Goal: Task Accomplishment & Management: Manage account settings

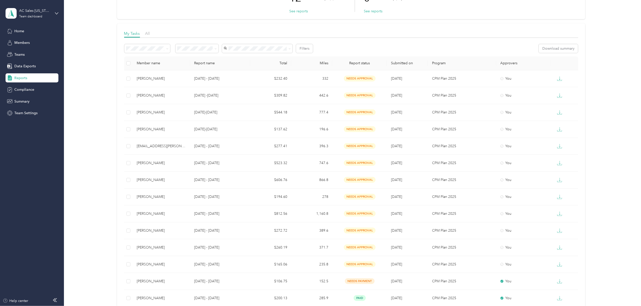
scroll to position [67, 0]
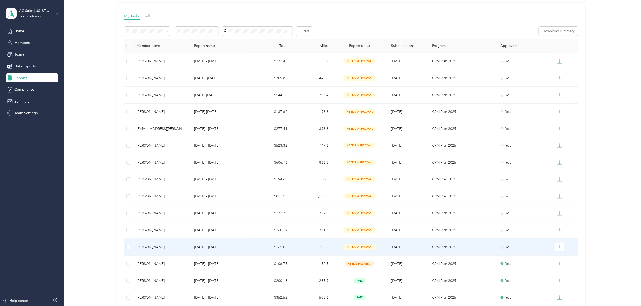
click at [130, 249] on td at bounding box center [128, 247] width 9 height 17
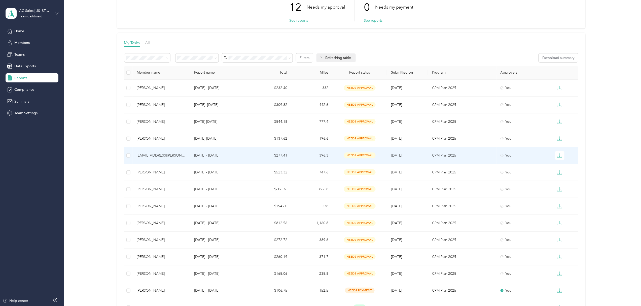
scroll to position [101, 0]
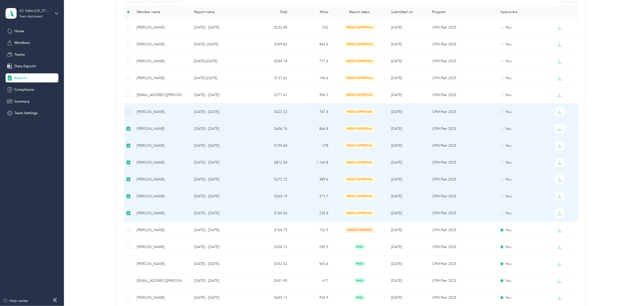
click at [128, 114] on label at bounding box center [128, 112] width 4 height 6
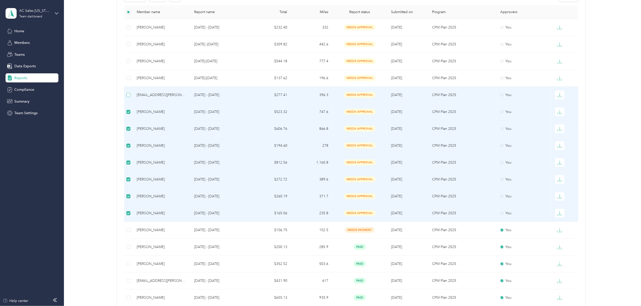
click at [128, 97] on label at bounding box center [128, 95] width 4 height 6
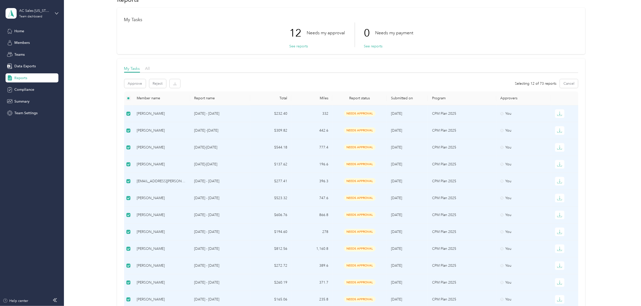
scroll to position [0, 0]
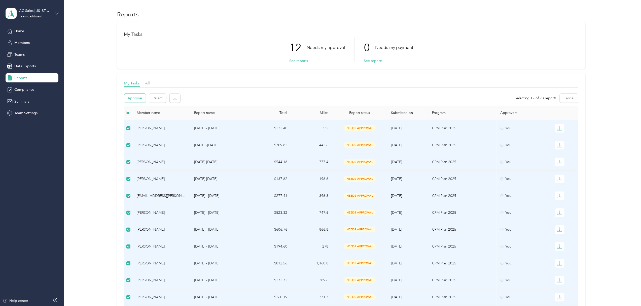
click at [136, 98] on button "Approve" at bounding box center [134, 98] width 21 height 9
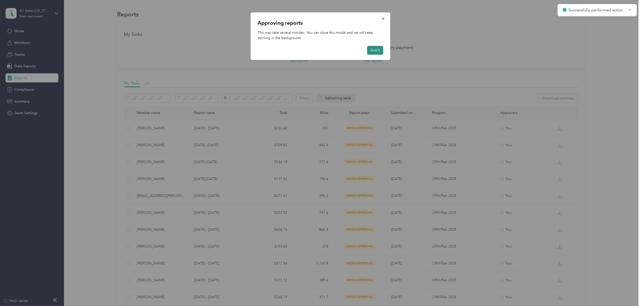
click at [377, 51] on button "Got it" at bounding box center [376, 50] width 16 height 9
